Goal: Check status: Check status

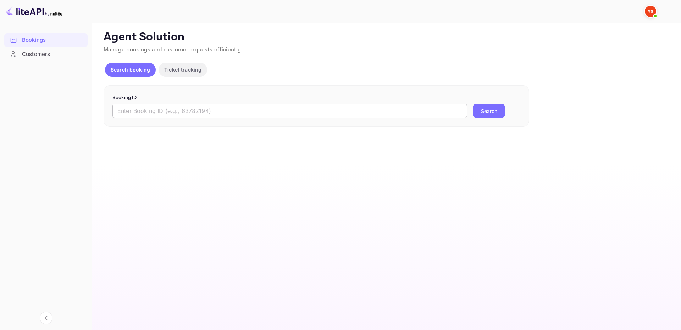
click at [386, 109] on input "text" at bounding box center [289, 111] width 355 height 14
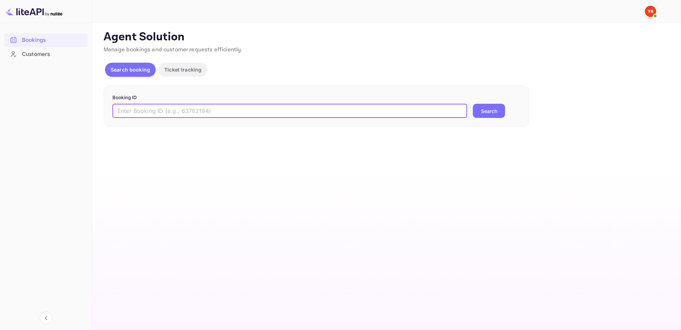
paste input "9676603"
type input "9676603"
click at [474, 114] on div "9676603 ​ Search" at bounding box center [316, 111] width 408 height 14
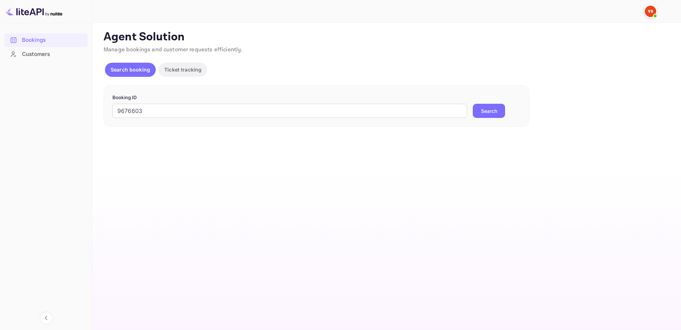
click at [500, 108] on button "Search" at bounding box center [489, 111] width 32 height 14
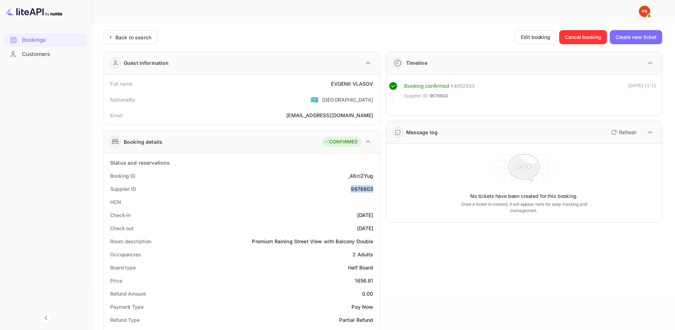
drag, startPoint x: 352, startPoint y: 191, endPoint x: 373, endPoint y: 189, distance: 21.0
click at [373, 190] on div "9676603" at bounding box center [362, 188] width 22 height 7
copy div "9676603"
drag, startPoint x: 329, startPoint y: 83, endPoint x: 361, endPoint y: 80, distance: 32.1
click at [374, 86] on div "Full name [PERSON_NAME]" at bounding box center [242, 83] width 271 height 13
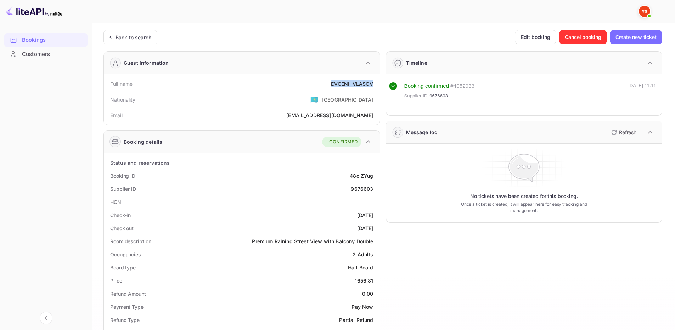
copy div "[PERSON_NAME]"
drag, startPoint x: 357, startPoint y: 282, endPoint x: 375, endPoint y: 280, distance: 17.8
click at [375, 280] on div "Price 1656.81" at bounding box center [242, 280] width 271 height 13
click at [358, 281] on div "1656.81" at bounding box center [364, 280] width 18 height 7
drag, startPoint x: 354, startPoint y: 282, endPoint x: 378, endPoint y: 282, distance: 23.4
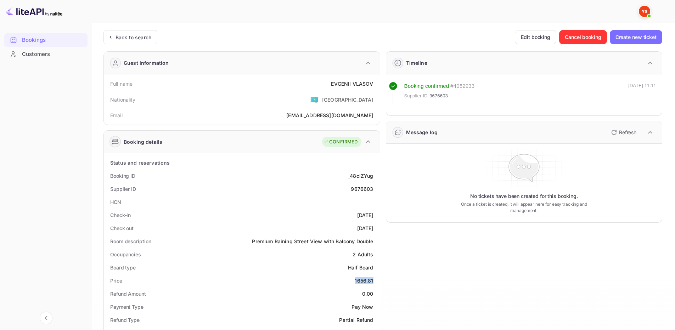
copy div "1656.81"
